Goal: Navigation & Orientation: Find specific page/section

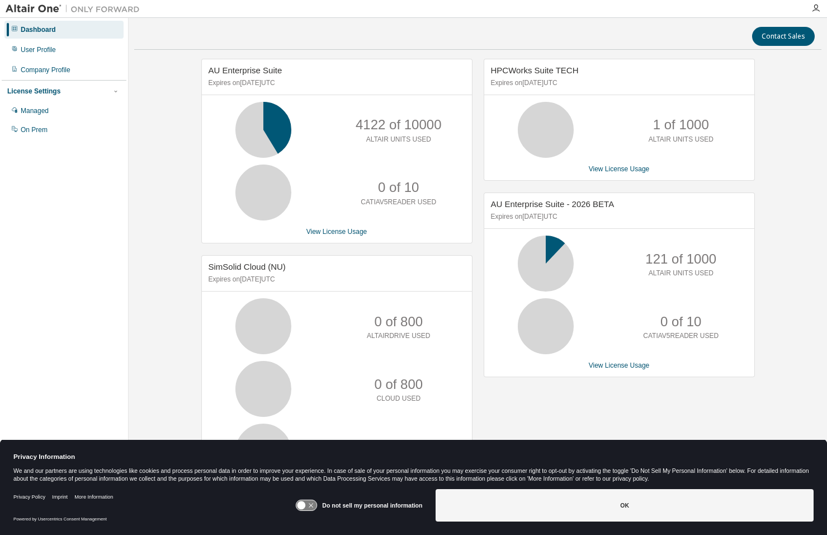
click at [60, 181] on div "Dashboard User Profile Company Profile License Settings Managed On Prem" at bounding box center [64, 250] width 125 height 461
